Goal: Information Seeking & Learning: Learn about a topic

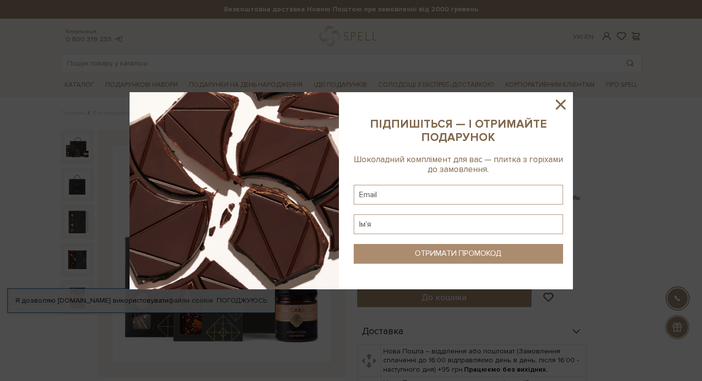
click at [561, 102] on icon at bounding box center [560, 104] width 10 height 10
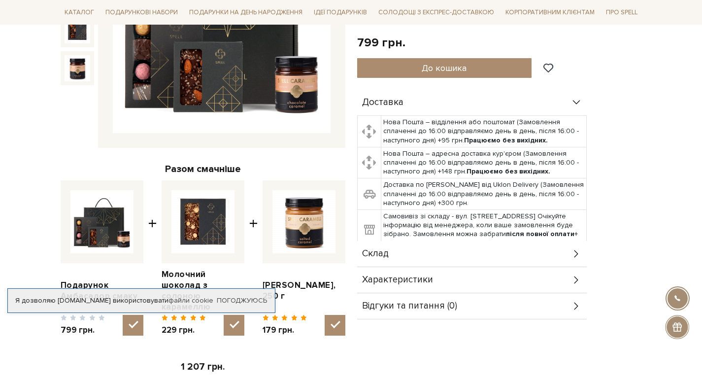
scroll to position [246, 0]
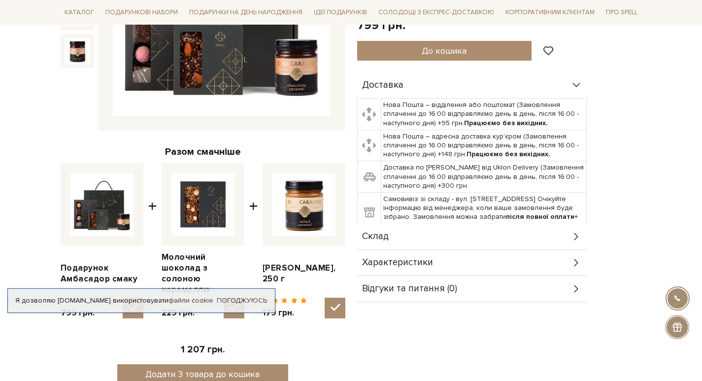
click at [147, 64] on img at bounding box center [222, 8] width 218 height 218
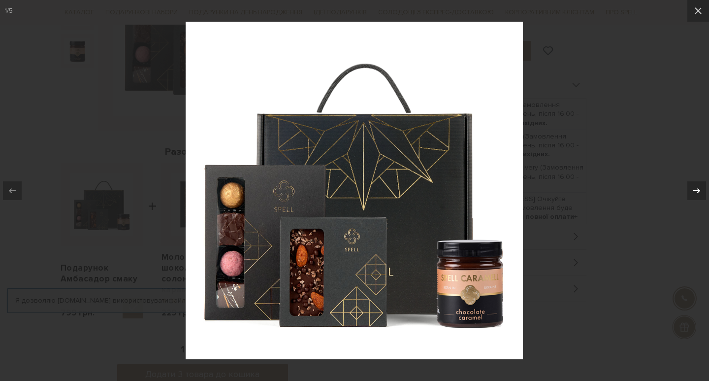
click at [701, 187] on button at bounding box center [692, 190] width 34 height 49
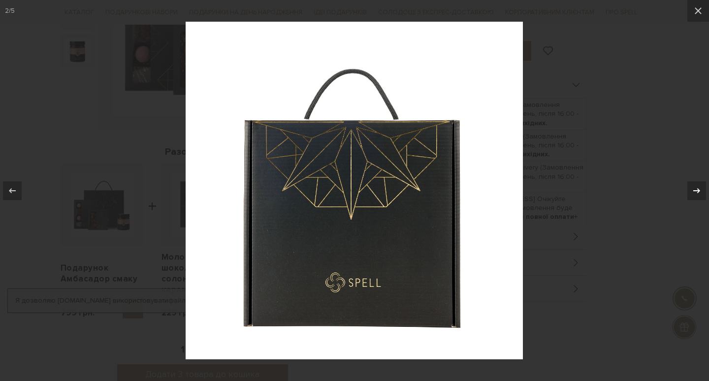
click at [701, 187] on button at bounding box center [692, 190] width 34 height 49
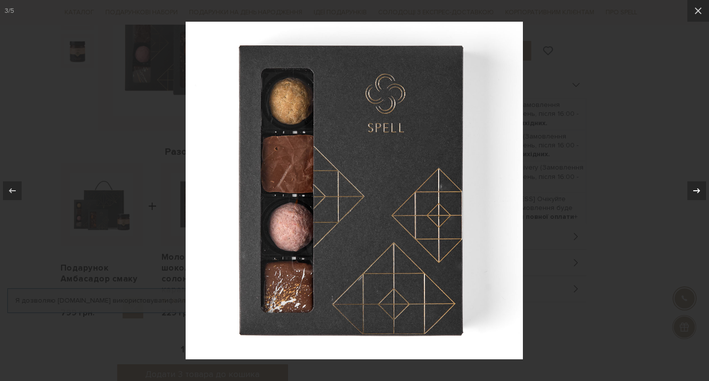
click at [701, 187] on button at bounding box center [692, 190] width 34 height 49
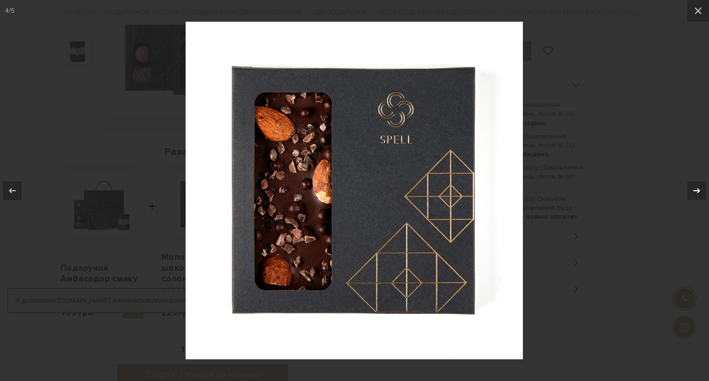
click at [701, 187] on button at bounding box center [692, 190] width 34 height 49
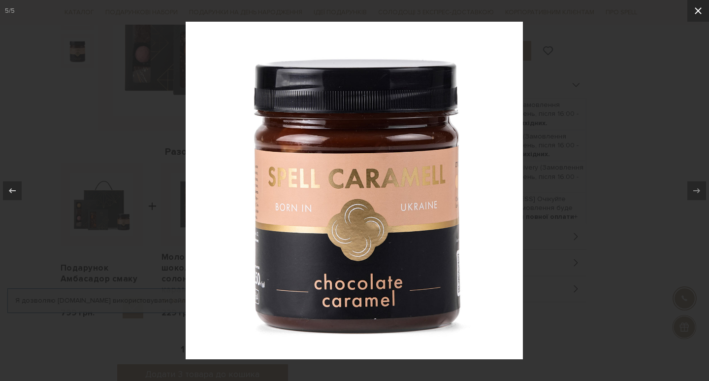
click at [696, 16] on icon at bounding box center [698, 11] width 12 height 12
